Goal: Task Accomplishment & Management: Use online tool/utility

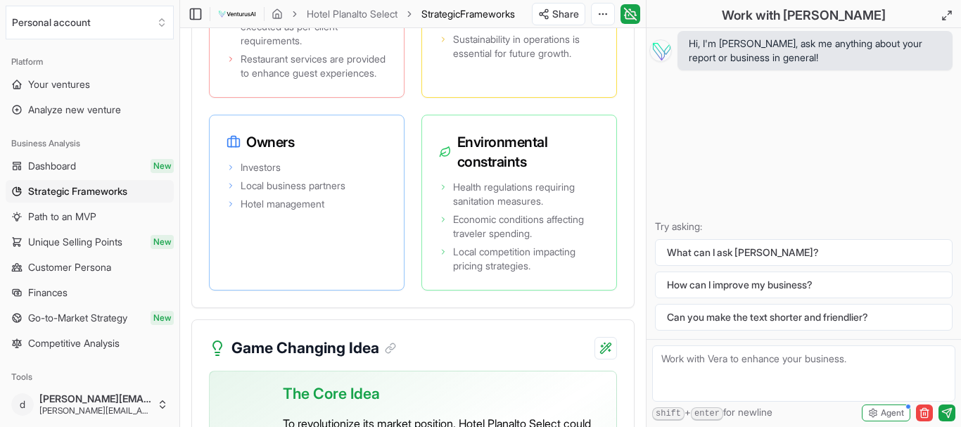
scroll to position [3850, 0]
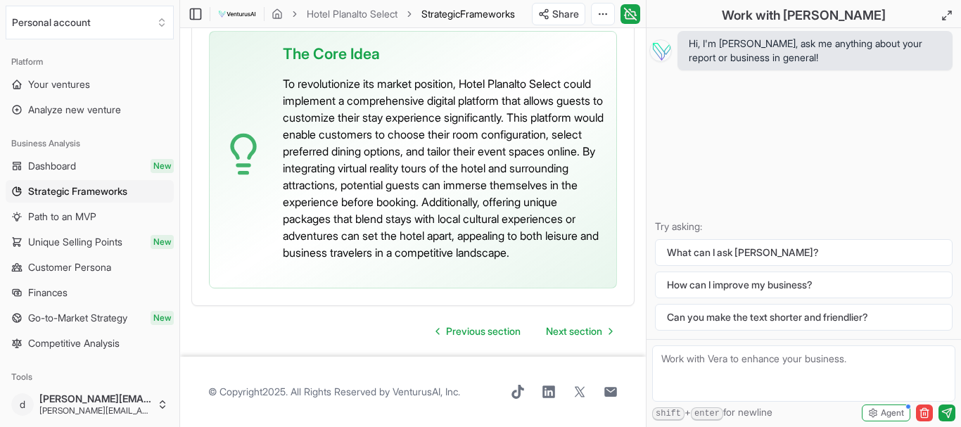
scroll to position [4352, 0]
click at [581, 329] on span "Next section" at bounding box center [574, 331] width 56 height 14
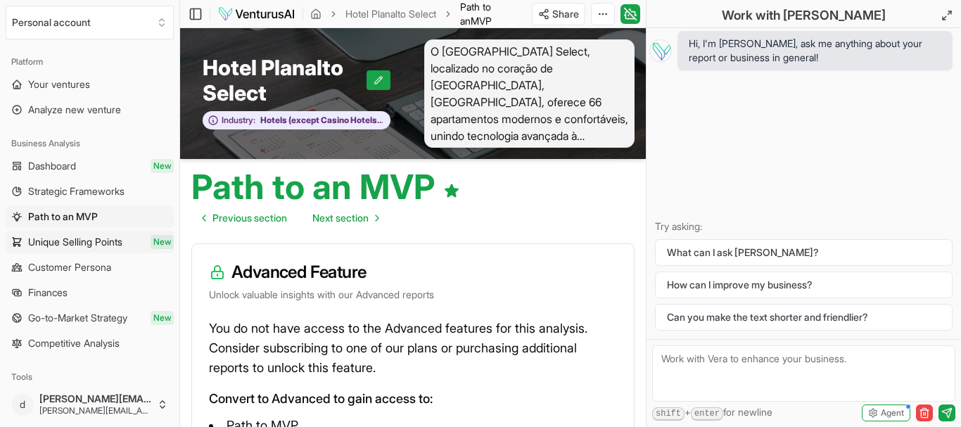
click at [56, 236] on span "Unique Selling Points" at bounding box center [75, 242] width 94 height 14
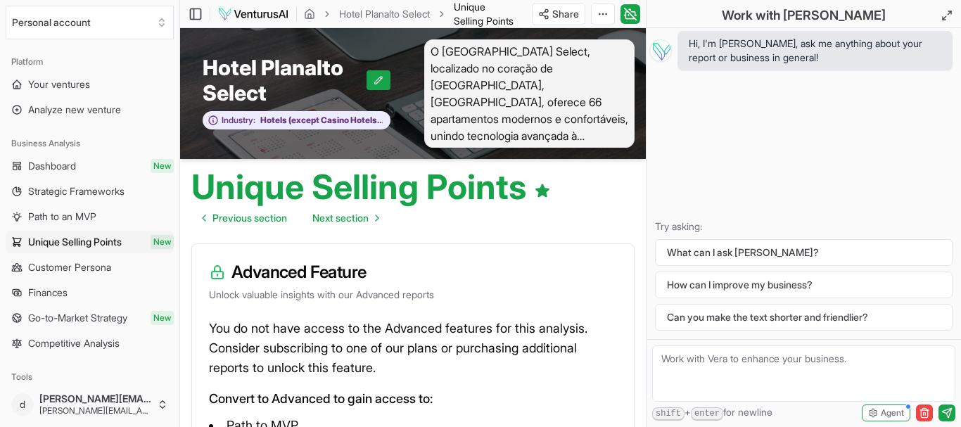
click at [51, 259] on link "Customer Persona" at bounding box center [90, 267] width 168 height 23
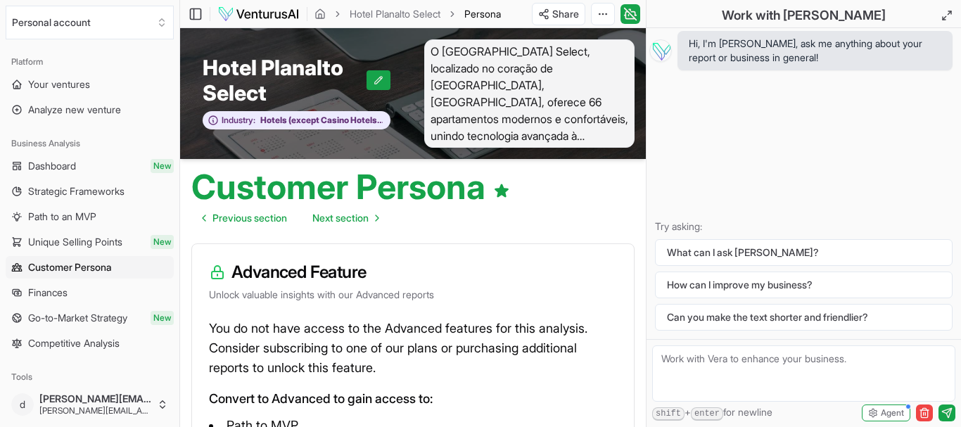
click at [45, 290] on span "Finances" at bounding box center [47, 293] width 39 height 14
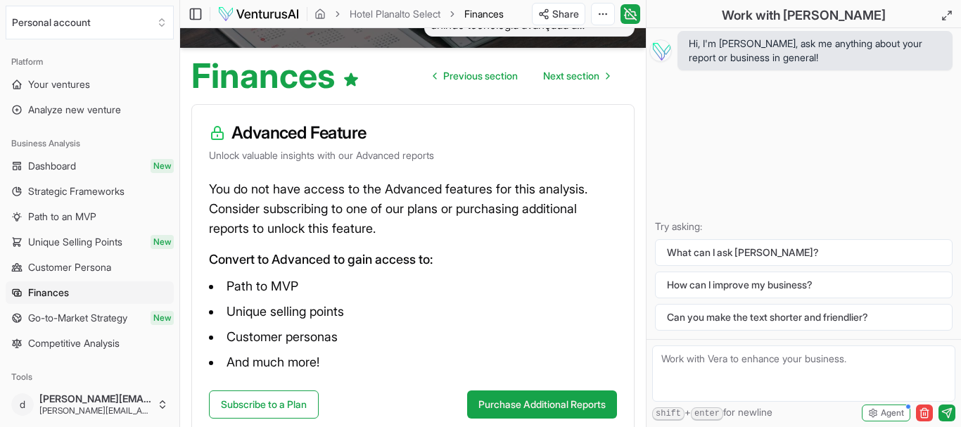
scroll to position [202, 0]
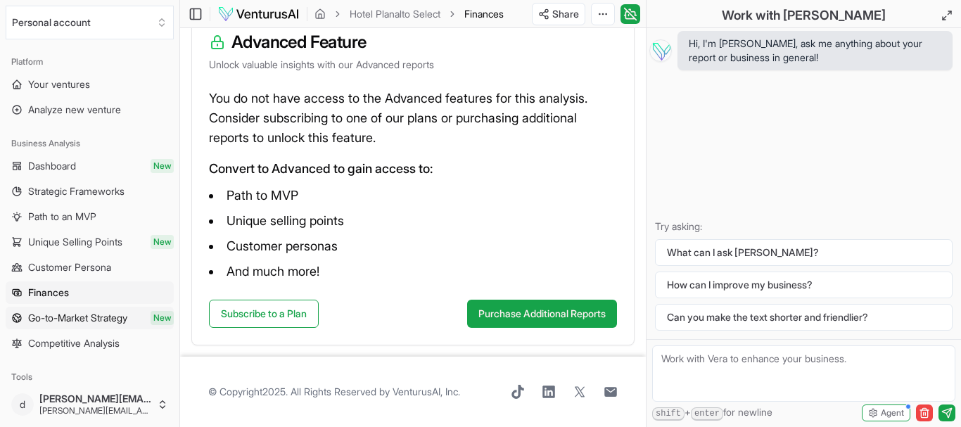
click at [95, 312] on span "Go-to-Market Strategy" at bounding box center [77, 318] width 99 height 14
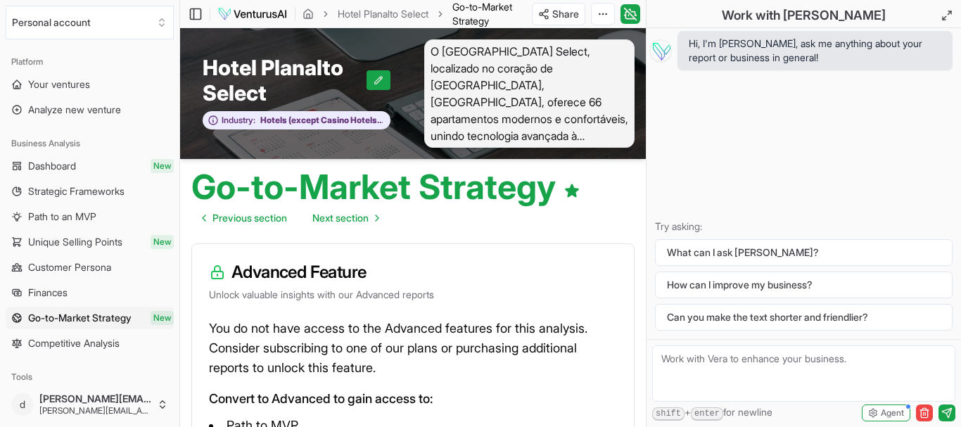
scroll to position [230, 0]
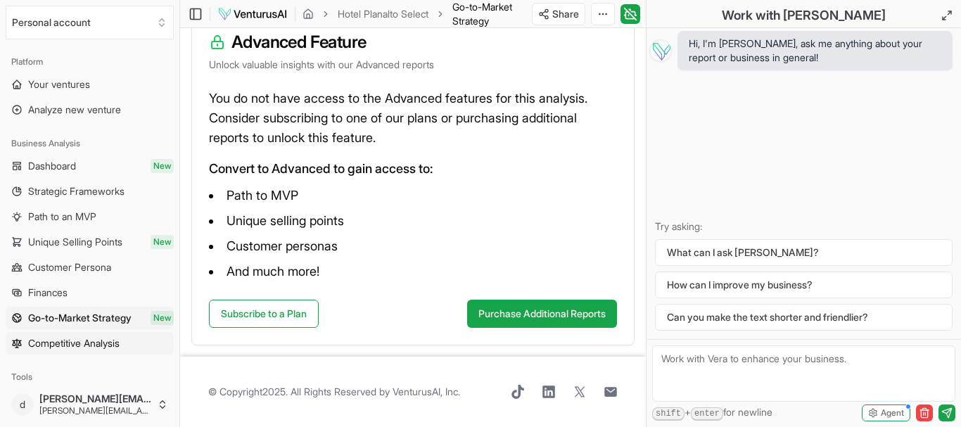
click at [61, 340] on span "Competitive Analysis" at bounding box center [73, 343] width 91 height 14
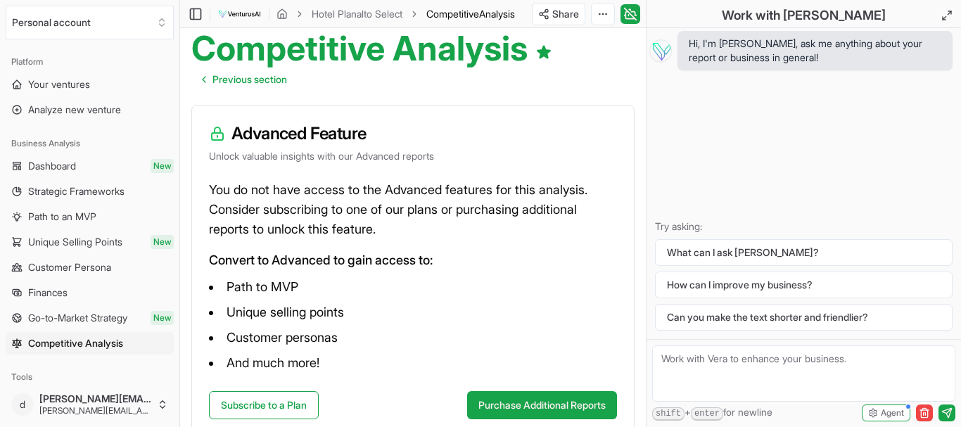
scroll to position [230, 0]
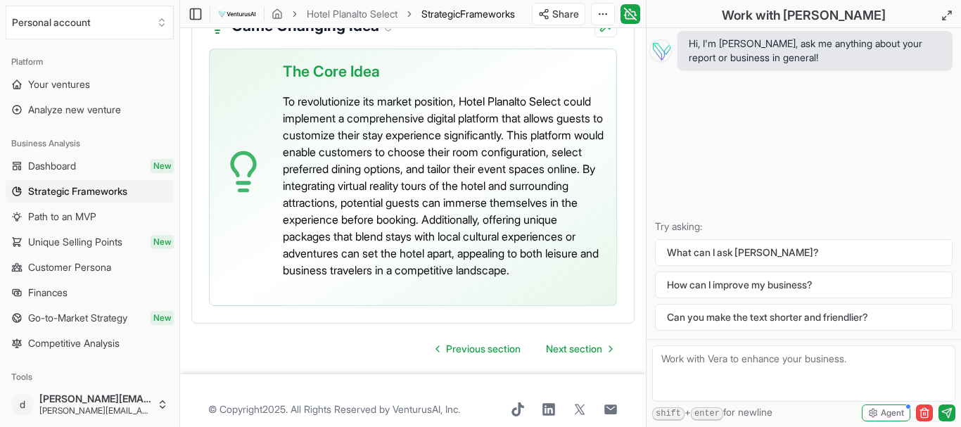
scroll to position [4352, 0]
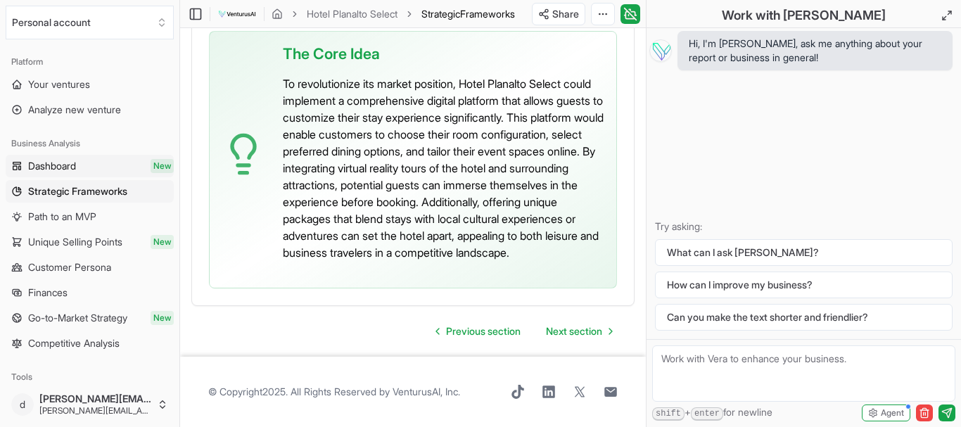
click at [84, 160] on link "Dashboard New" at bounding box center [90, 166] width 168 height 23
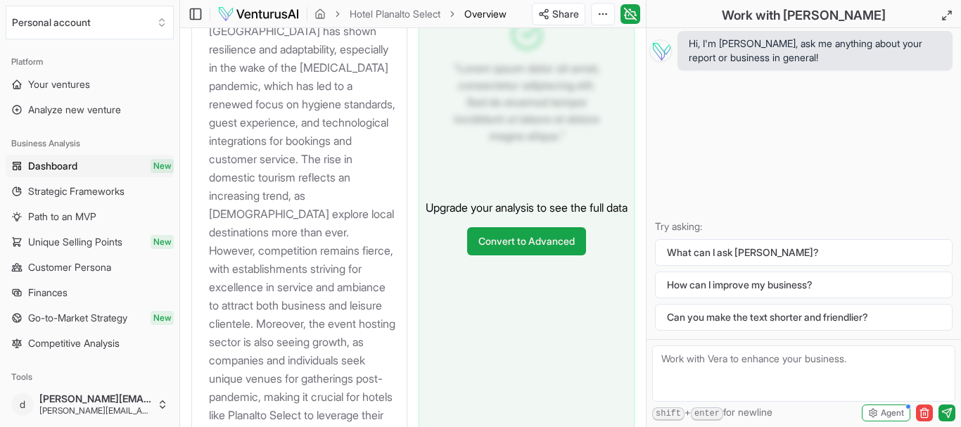
scroll to position [1847, 0]
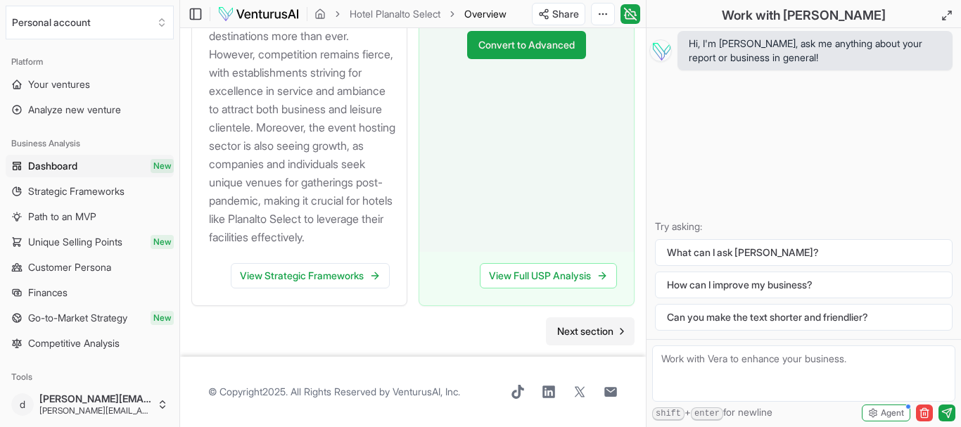
click at [597, 332] on span "Next section" at bounding box center [585, 331] width 56 height 14
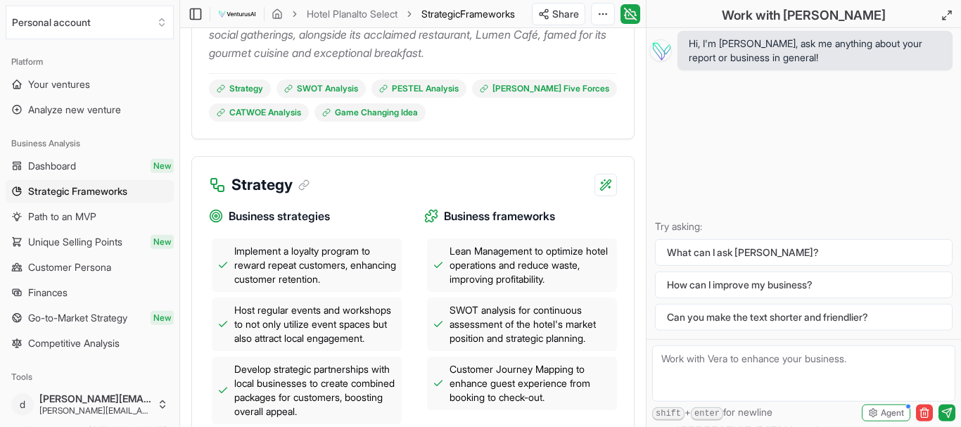
scroll to position [431, 0]
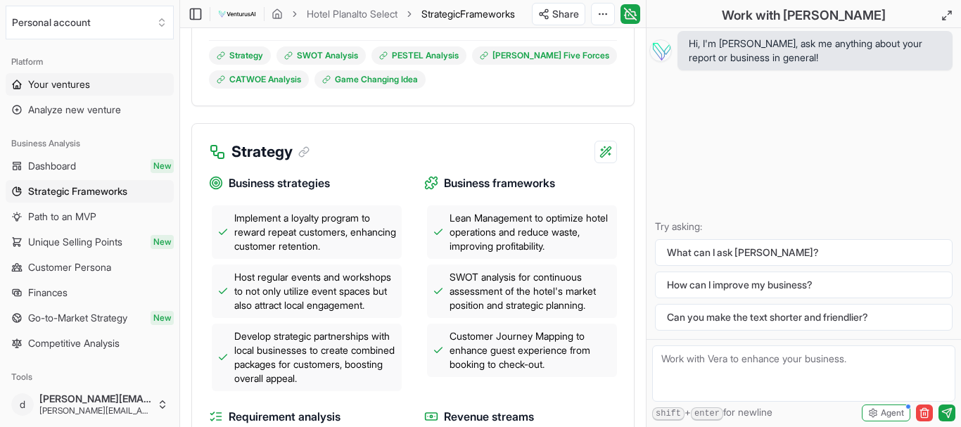
click at [59, 85] on span "Your ventures" at bounding box center [59, 84] width 62 height 14
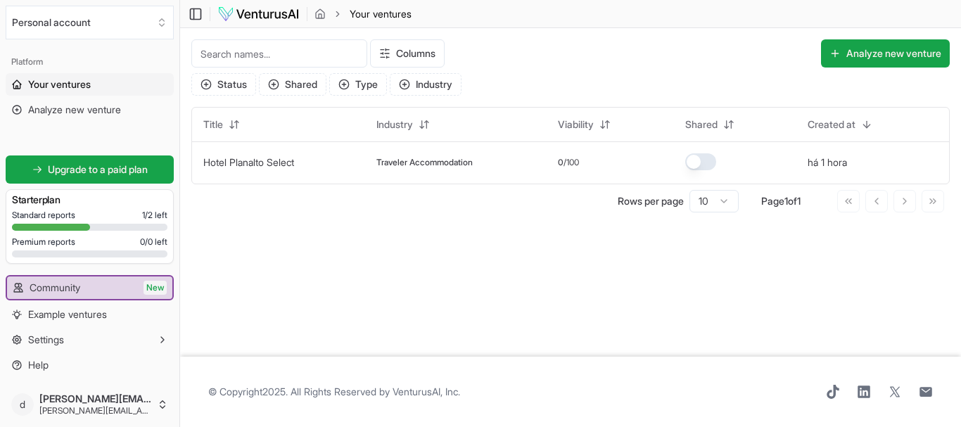
click at [91, 83] on span "Your ventures" at bounding box center [59, 84] width 63 height 14
click at [851, 42] on button "Analyze new venture" at bounding box center [885, 53] width 129 height 28
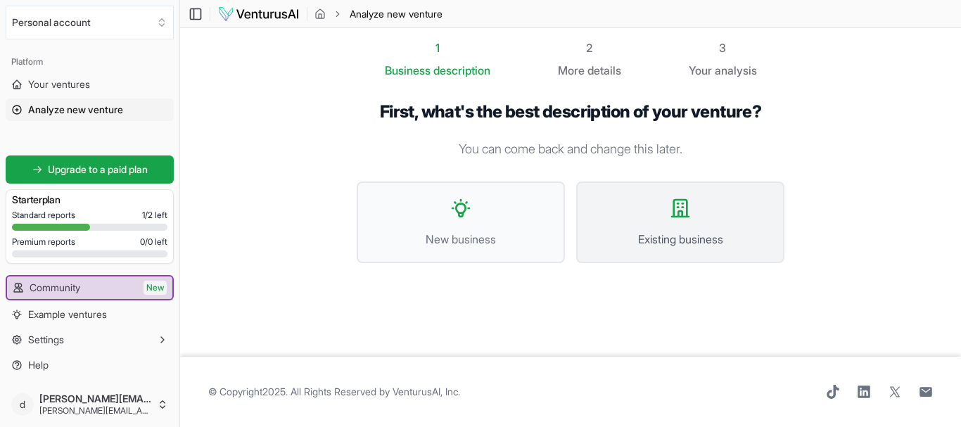
click at [682, 193] on button "Existing business" at bounding box center [680, 223] width 208 height 82
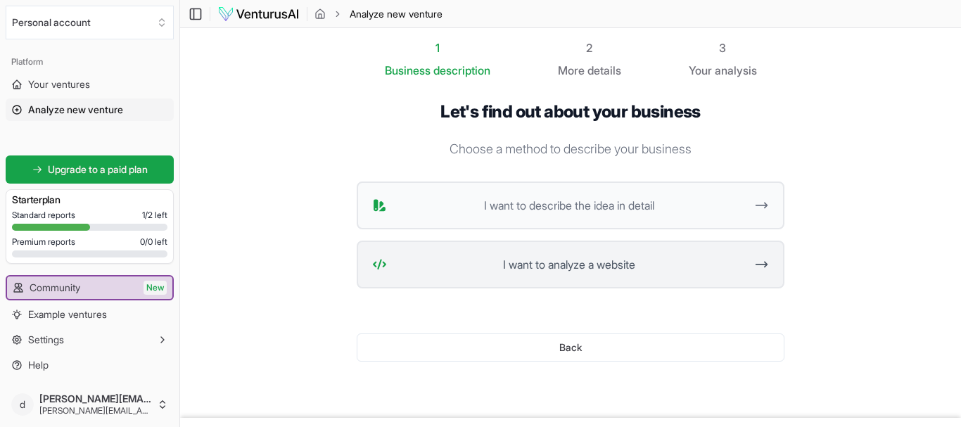
click at [509, 261] on span "I want to analyze a website" at bounding box center [569, 264] width 353 height 17
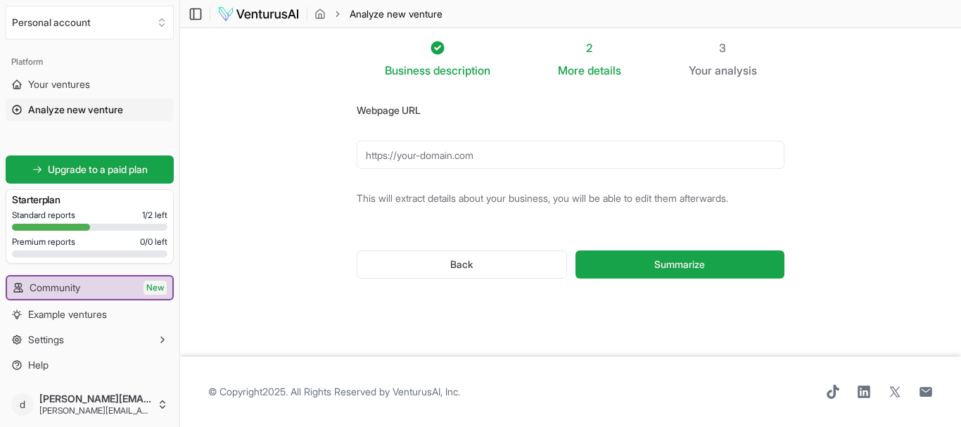
click at [436, 160] on input "Webpage URL" at bounding box center [571, 155] width 428 height 28
type input "[URL][DOMAIN_NAME]"
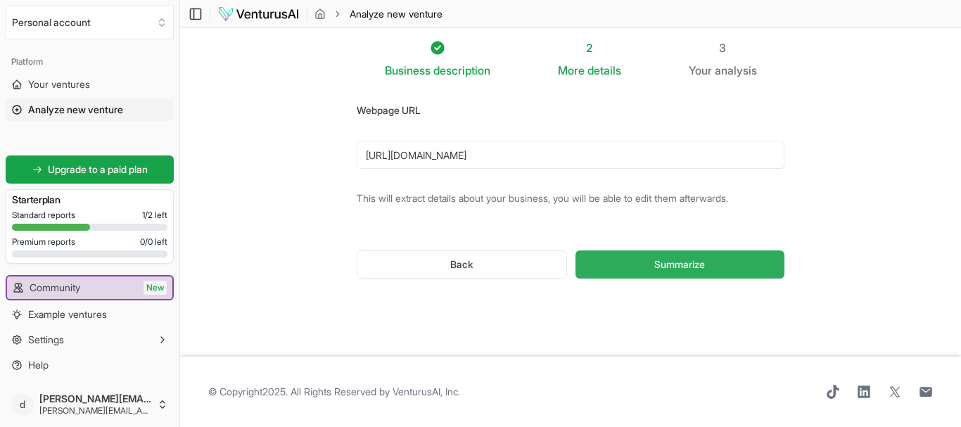
click at [628, 267] on button "Summarize" at bounding box center [680, 265] width 209 height 28
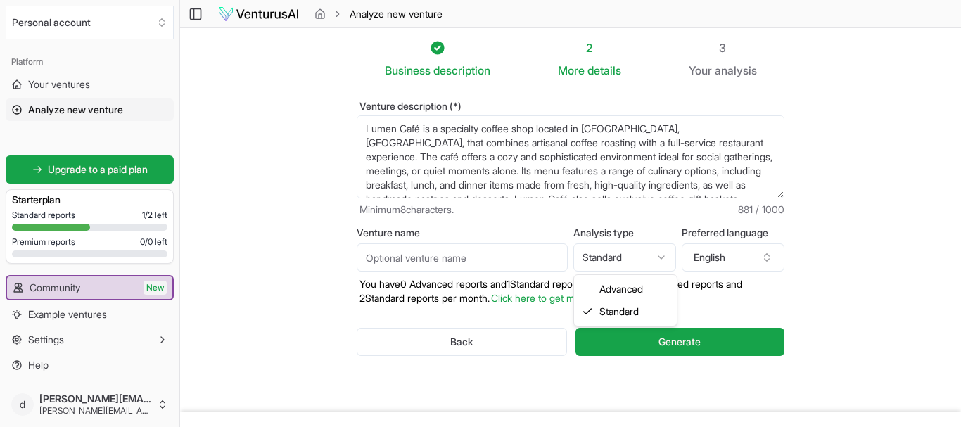
click at [663, 254] on html "We value your privacy We use cookies to enhance your browsing experience, serve…" at bounding box center [480, 213] width 961 height 427
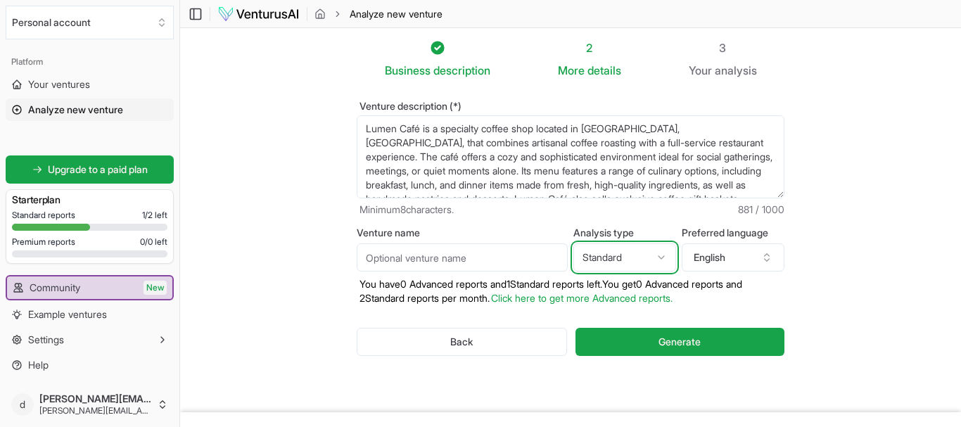
click at [663, 254] on html "We value your privacy We use cookies to enhance your browsing experience, serve…" at bounding box center [480, 213] width 961 height 427
click at [524, 254] on input "Venture name" at bounding box center [462, 257] width 211 height 28
type input "Lumen"
click at [719, 243] on button "English" at bounding box center [733, 257] width 103 height 28
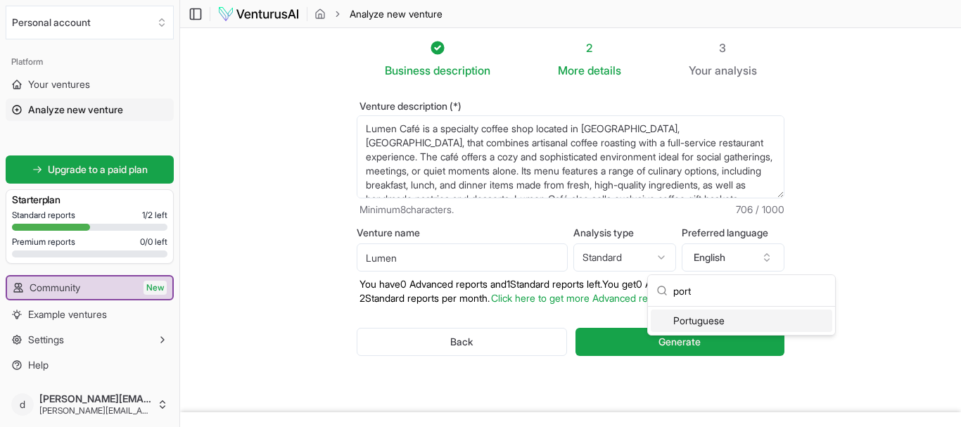
type input "port"
click at [704, 320] on div "Portuguese" at bounding box center [742, 321] width 182 height 23
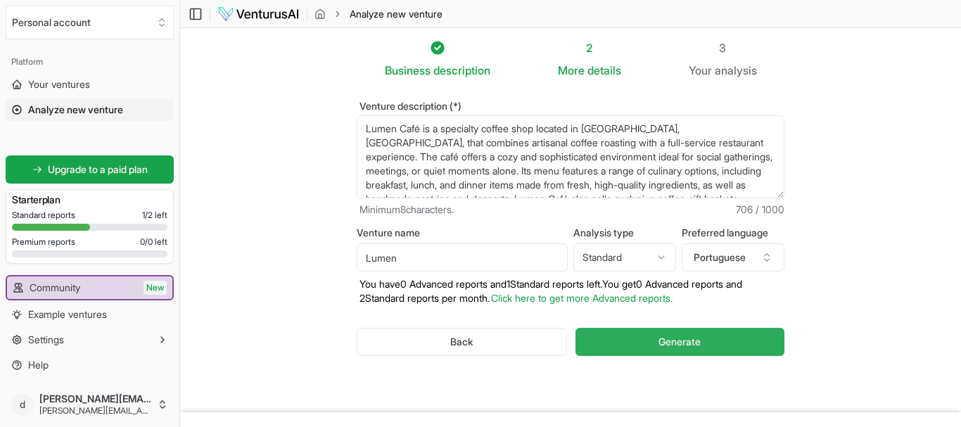
click at [695, 341] on span "Generate" at bounding box center [680, 342] width 42 height 14
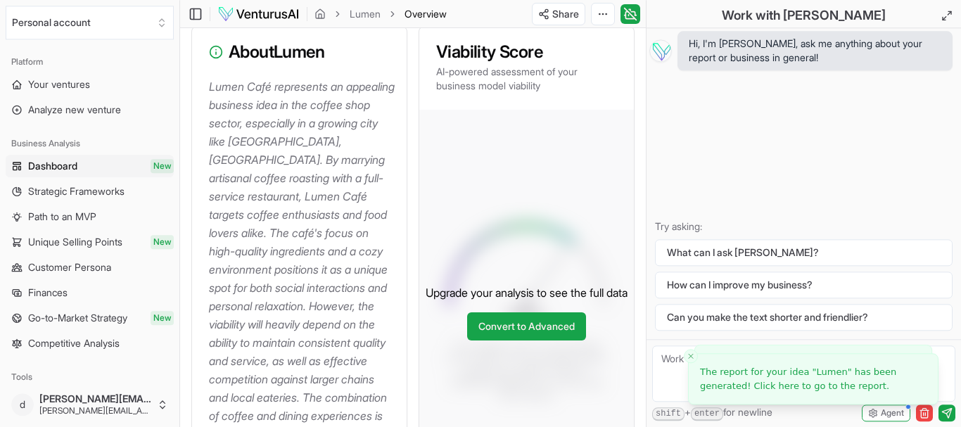
scroll to position [215, 0]
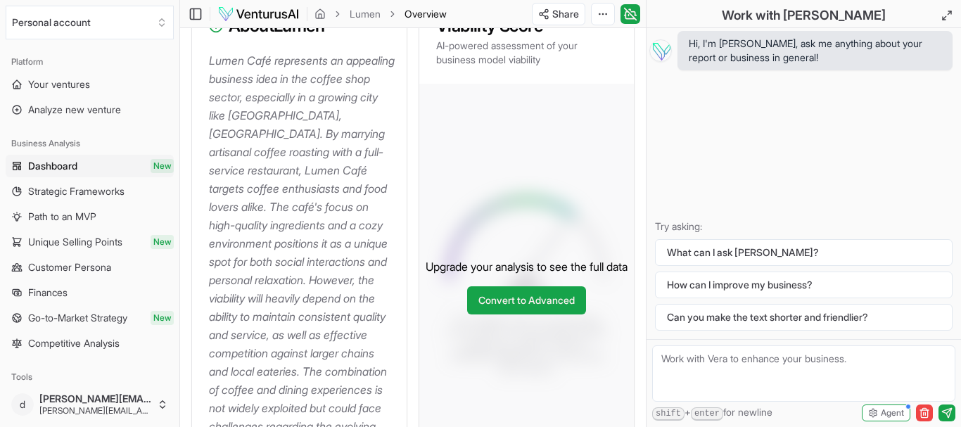
click at [300, 125] on p "Lumen Café represents an appealing business idea in the coffee shop sector, esp…" at bounding box center [302, 261] width 186 height 421
click at [286, 152] on p "Lumen Café represents an appealing business idea in the coffee shop sector, esp…" at bounding box center [302, 261] width 186 height 421
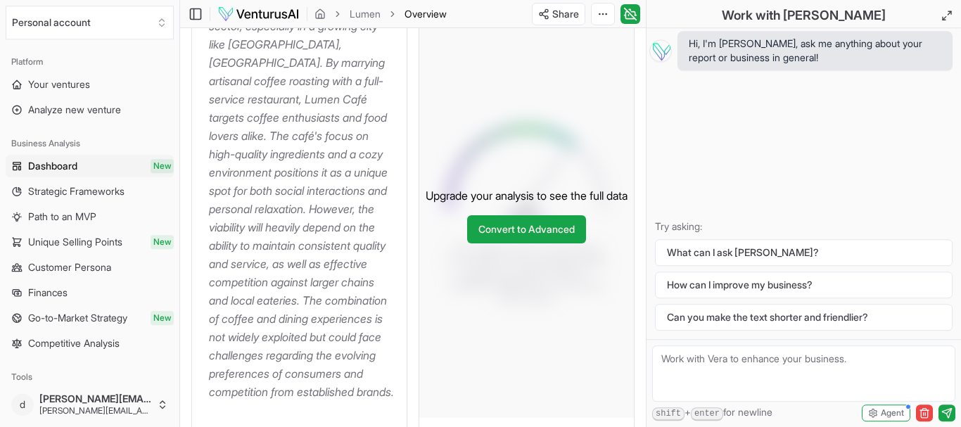
scroll to position [287, 0]
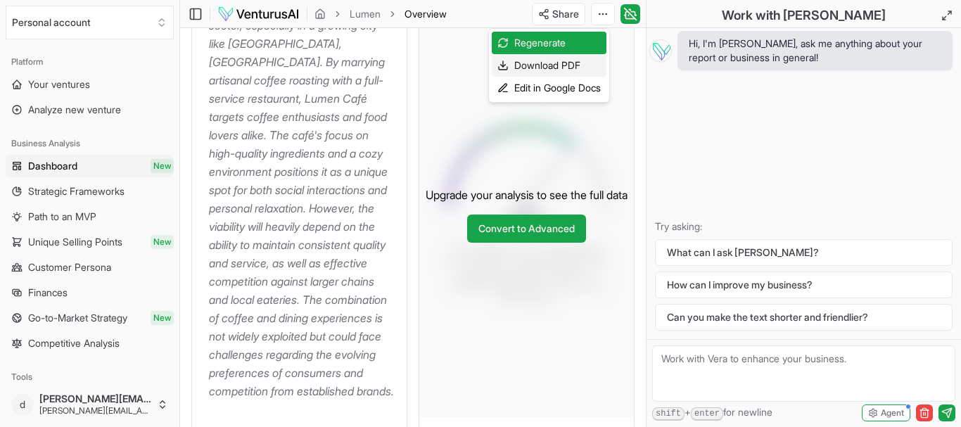
click at [556, 58] on div "Download PDF" at bounding box center [549, 65] width 115 height 23
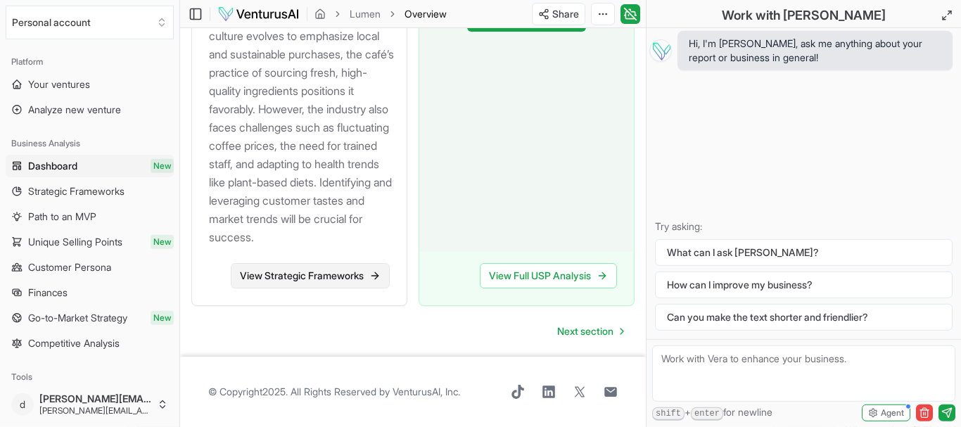
scroll to position [1995, 0]
click at [611, 336] on span "Next section" at bounding box center [585, 331] width 56 height 14
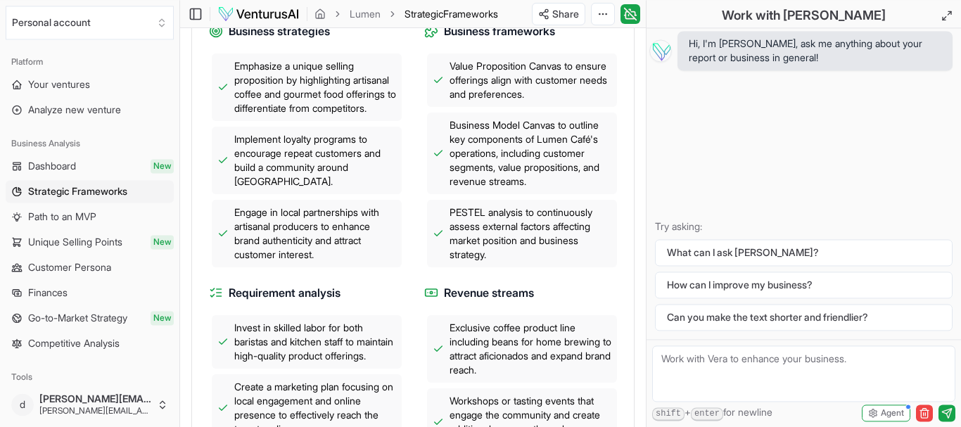
scroll to position [574, 0]
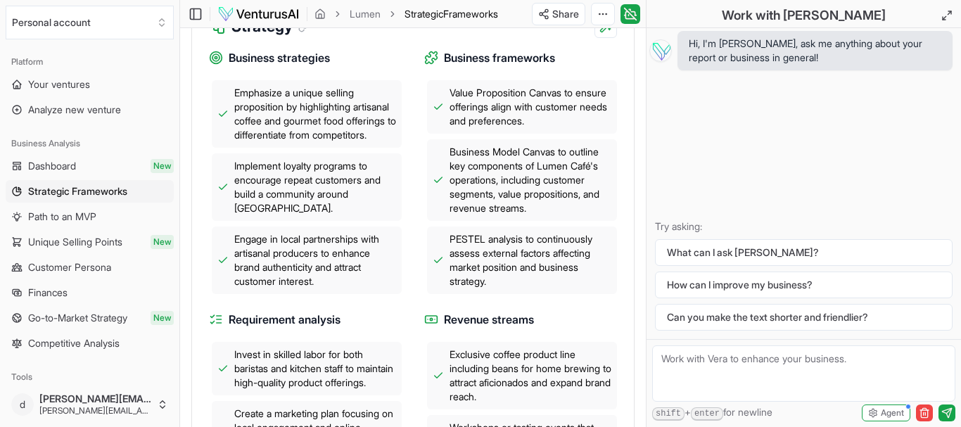
click at [284, 141] on span "Emphasize a unique selling proposition by highlighting artisanal coffee and gou…" at bounding box center [315, 114] width 162 height 56
click at [282, 289] on span "Engage in local partnerships with artisanal producers to enhance brand authenti…" at bounding box center [315, 260] width 162 height 56
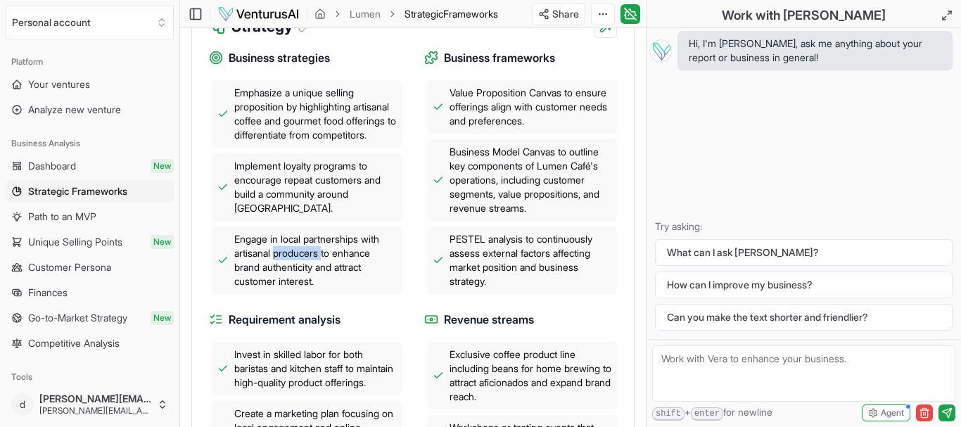
click at [282, 289] on span "Engage in local partnerships with artisanal producers to enhance brand authenti…" at bounding box center [315, 260] width 162 height 56
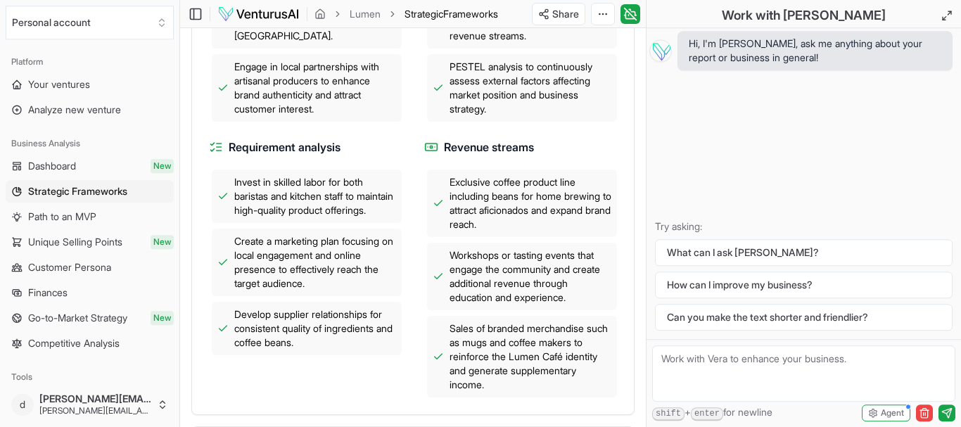
scroll to position [790, 0]
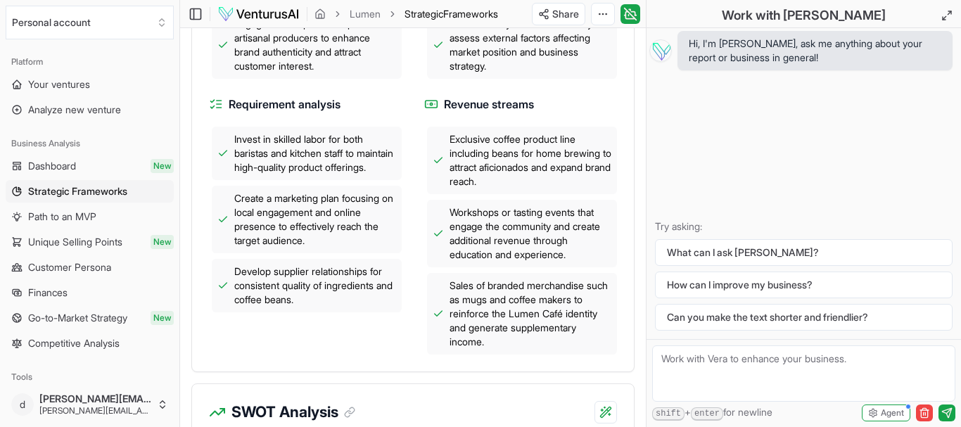
click at [306, 248] on span "Create a marketing plan focusing on local engagement and online presence to eff…" at bounding box center [315, 219] width 162 height 56
click at [493, 170] on span "Exclusive coffee product line including beans for home brewing to attract afici…" at bounding box center [531, 160] width 162 height 56
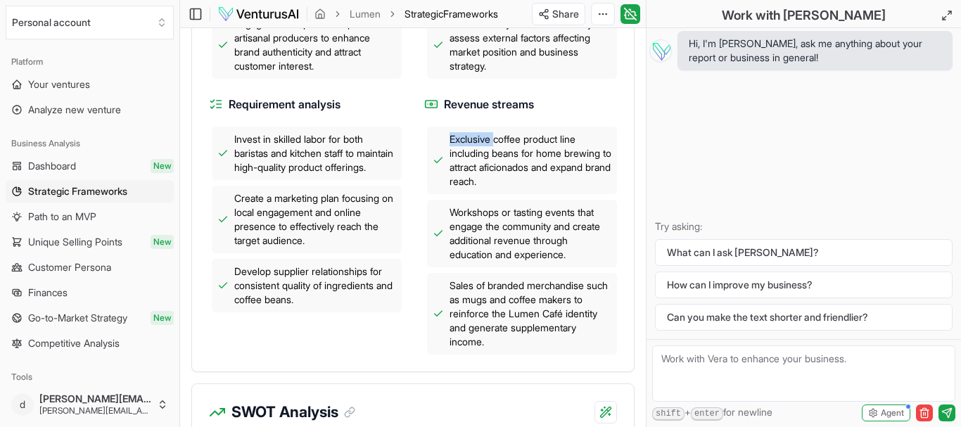
click at [493, 170] on span "Exclusive coffee product line including beans for home brewing to attract afici…" at bounding box center [531, 160] width 162 height 56
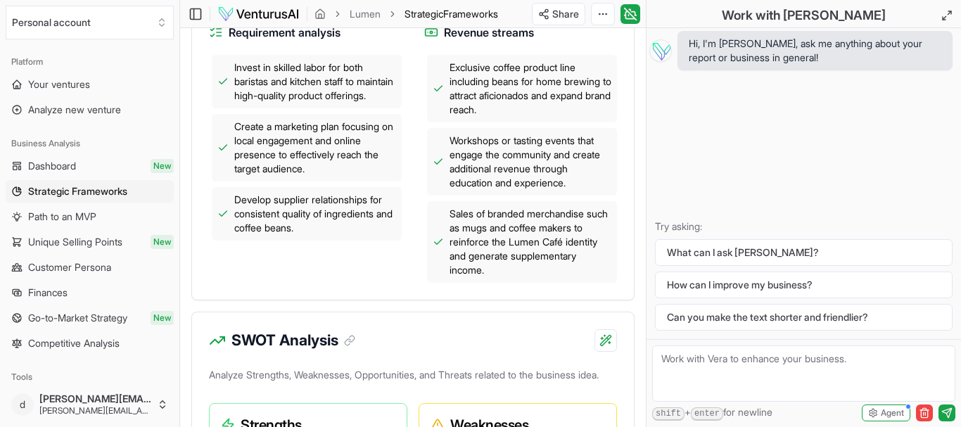
click at [474, 190] on span "Workshops or tasting events that engage the community and create additional rev…" at bounding box center [531, 162] width 162 height 56
click at [495, 177] on span "Workshops or tasting events that engage the community and create additional rev…" at bounding box center [531, 162] width 162 height 56
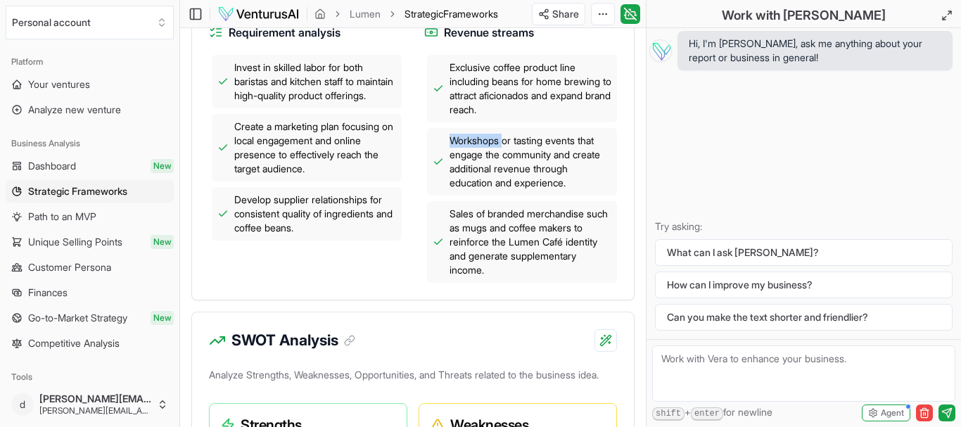
click at [495, 177] on span "Workshops or tasting events that engage the community and create additional rev…" at bounding box center [531, 162] width 162 height 56
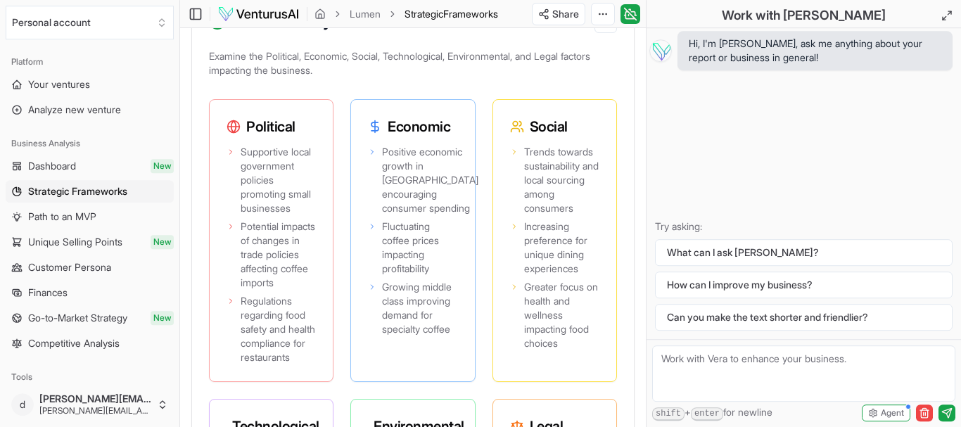
scroll to position [1794, 0]
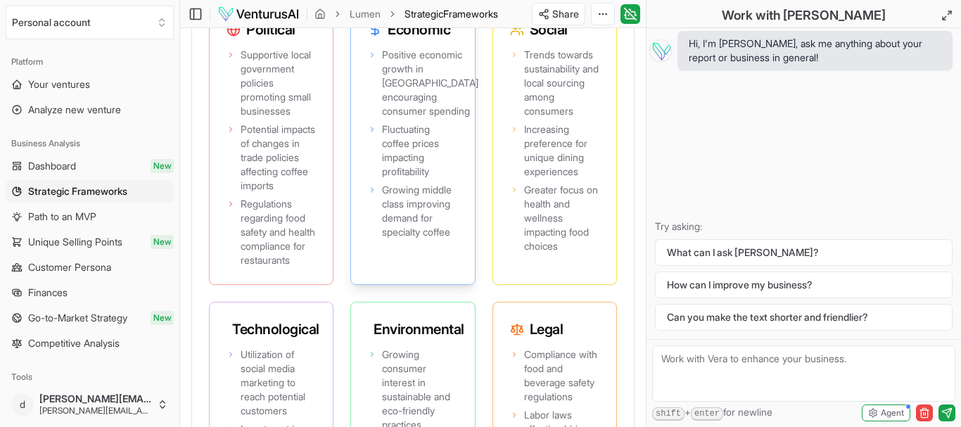
click at [393, 118] on span "Positive economic growth in [GEOGRAPHIC_DATA] encouraging consumer spending" at bounding box center [430, 83] width 96 height 70
click at [401, 179] on span "Fluctuating coffee prices impacting profitability" at bounding box center [419, 150] width 75 height 56
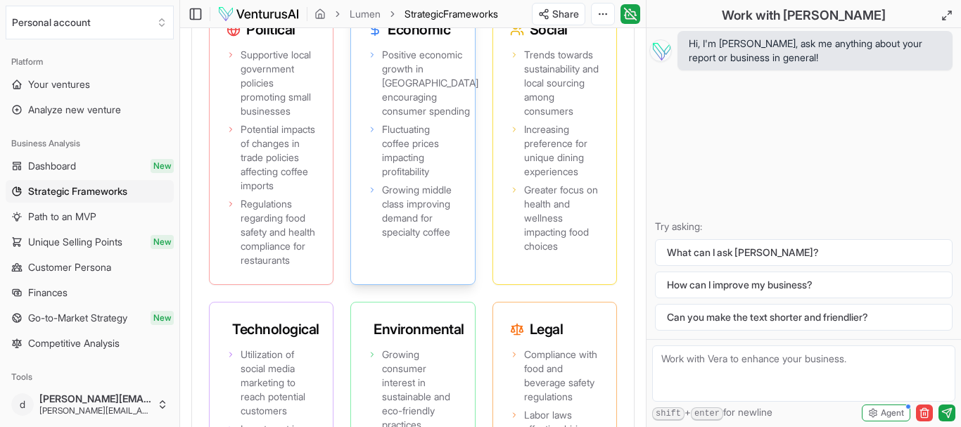
click at [401, 179] on span "Fluctuating coffee prices impacting profitability" at bounding box center [419, 150] width 75 height 56
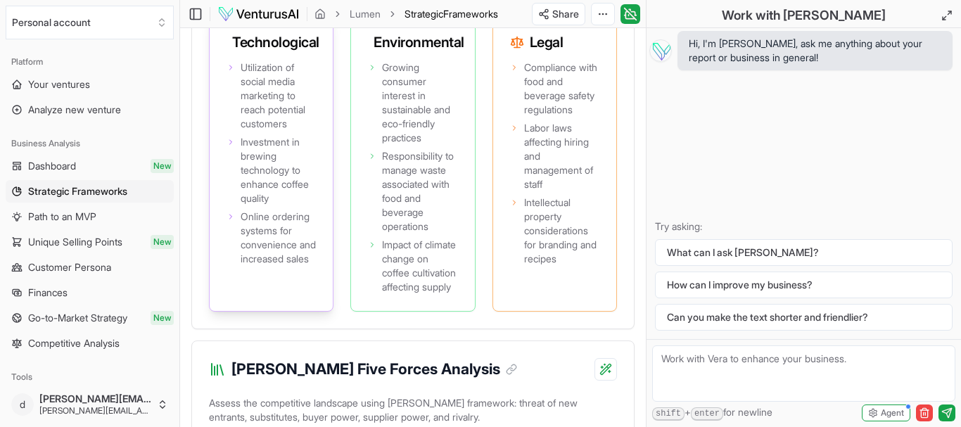
scroll to position [2153, 0]
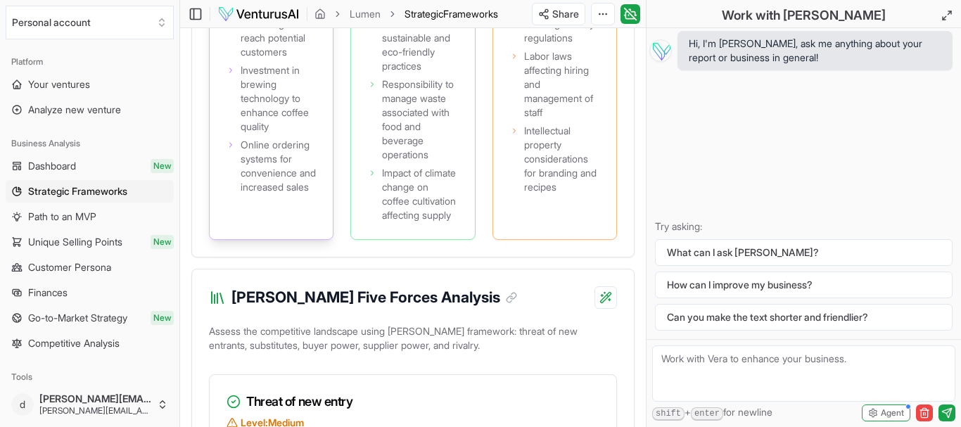
click at [289, 59] on span "Utilization of social media marketing to reach potential customers" at bounding box center [278, 24] width 75 height 70
click at [265, 134] on span "Investment in brewing technology to enhance coffee quality" at bounding box center [278, 98] width 75 height 70
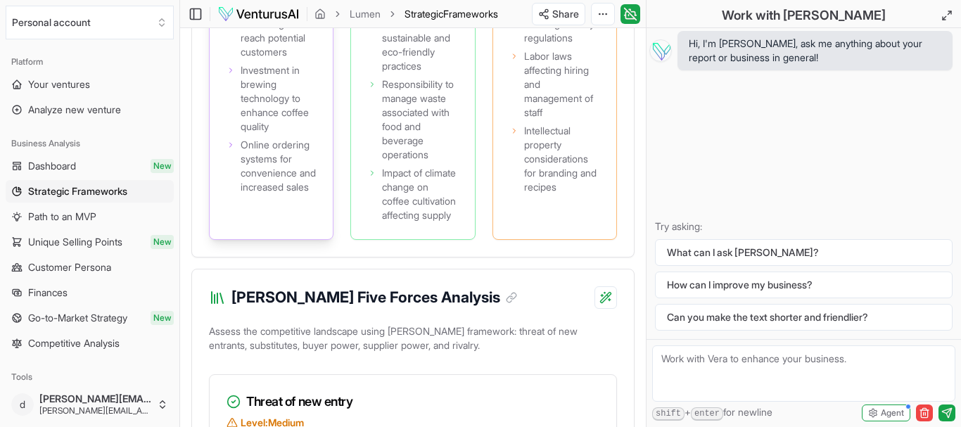
click at [265, 134] on span "Investment in brewing technology to enhance coffee quality" at bounding box center [278, 98] width 75 height 70
click at [259, 194] on span "Online ordering systems for convenience and increased sales" at bounding box center [278, 166] width 75 height 56
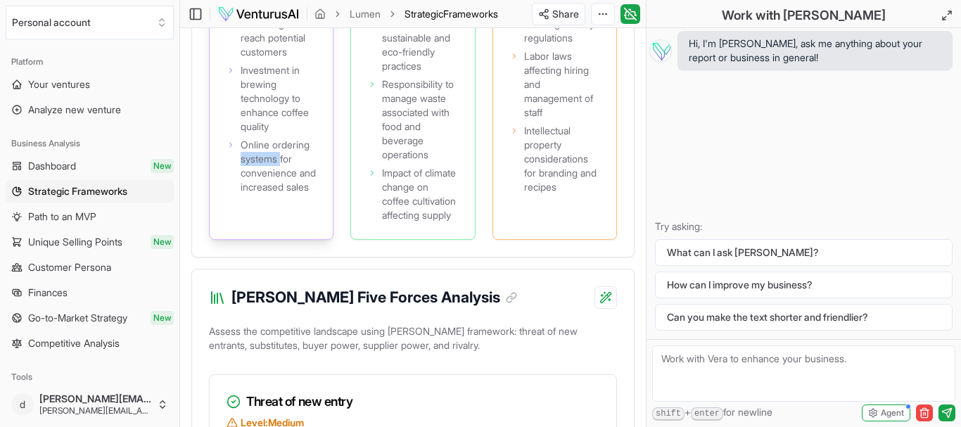
click at [259, 194] on span "Online ordering systems for convenience and increased sales" at bounding box center [278, 166] width 75 height 56
click at [260, 194] on span "Online ordering systems for convenience and increased sales" at bounding box center [278, 166] width 75 height 56
click at [393, 73] on span "Growing consumer interest in sustainable and eco-friendly practices" at bounding box center [419, 31] width 75 height 84
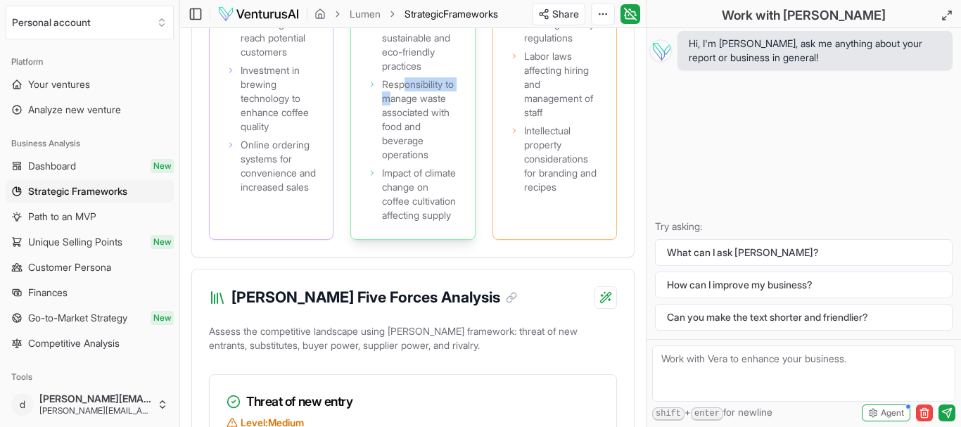
click at [405, 162] on span "Responsibility to manage waste associated with food and beverage operations" at bounding box center [419, 119] width 75 height 84
click at [401, 162] on span "Responsibility to manage waste associated with food and beverage operations" at bounding box center [419, 119] width 75 height 84
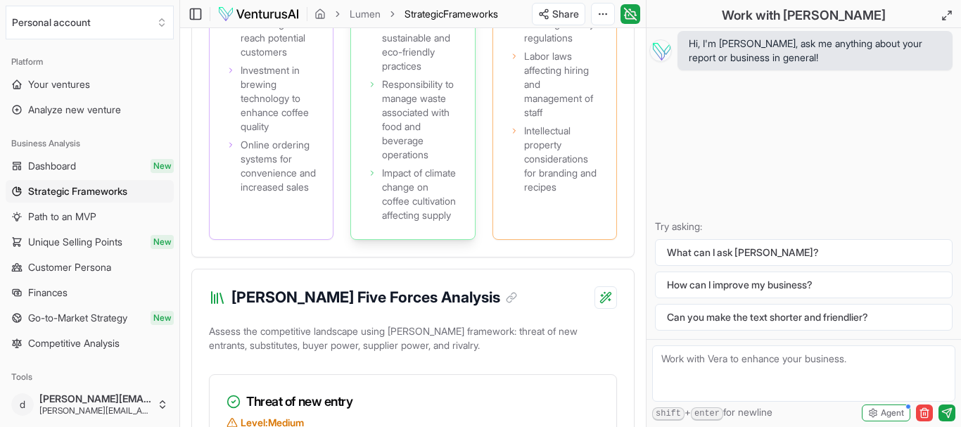
click at [401, 162] on span "Responsibility to manage waste associated with food and beverage operations" at bounding box center [419, 119] width 75 height 84
click at [393, 222] on span "Impact of climate change on coffee cultivation affecting supply" at bounding box center [419, 194] width 75 height 56
click at [538, 45] on span "Compliance with food and beverage safety regulations" at bounding box center [561, 17] width 75 height 56
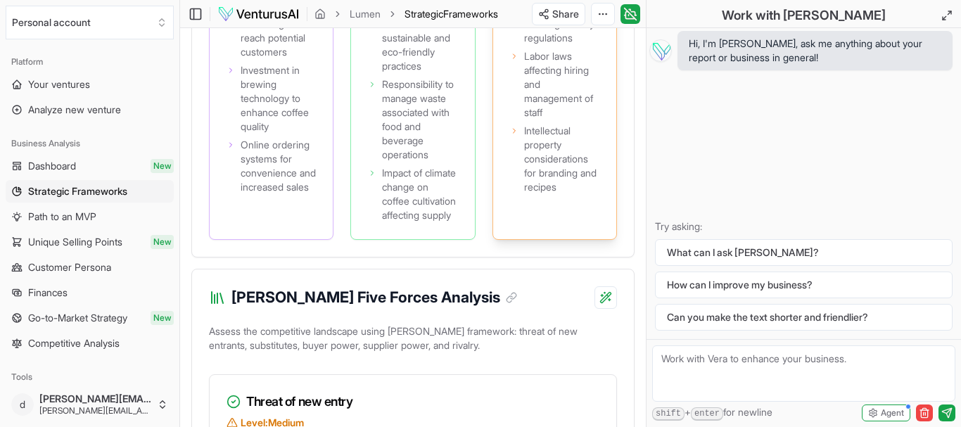
click at [538, 45] on span "Compliance with food and beverage safety regulations" at bounding box center [561, 17] width 75 height 56
click at [545, 120] on span "Labor laws affecting hiring and management of staff" at bounding box center [561, 84] width 75 height 70
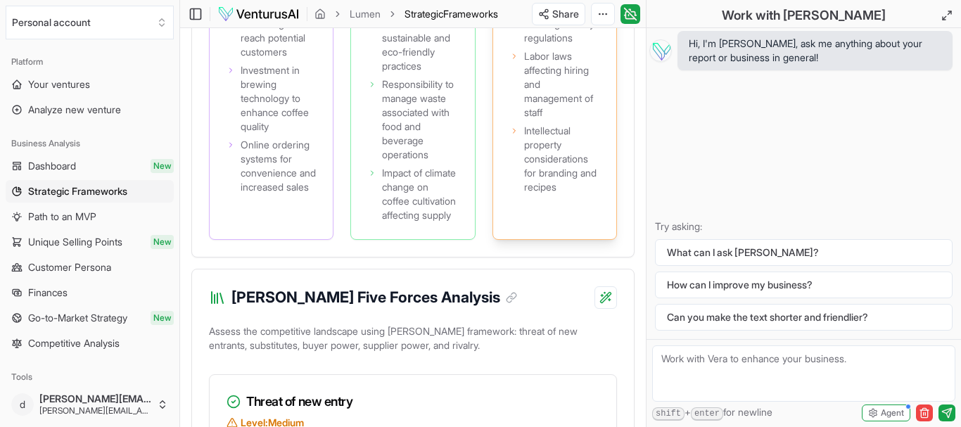
click at [539, 194] on span "Intellectual property considerations for branding and recipes" at bounding box center [561, 159] width 75 height 70
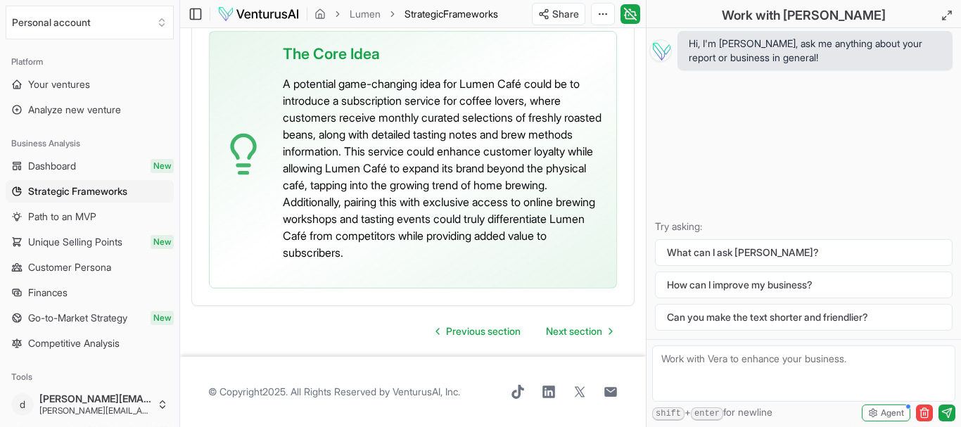
scroll to position [4029, 0]
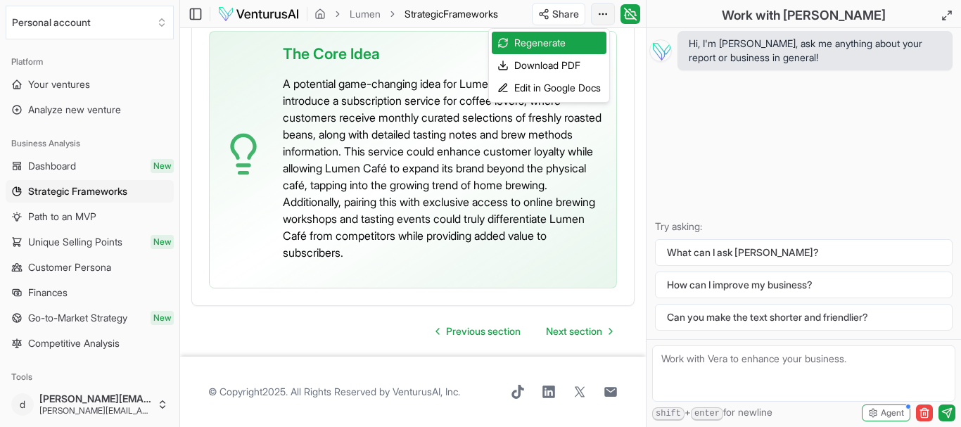
click at [558, 58] on div "Download PDF" at bounding box center [549, 65] width 115 height 23
